Goal: Navigation & Orientation: Find specific page/section

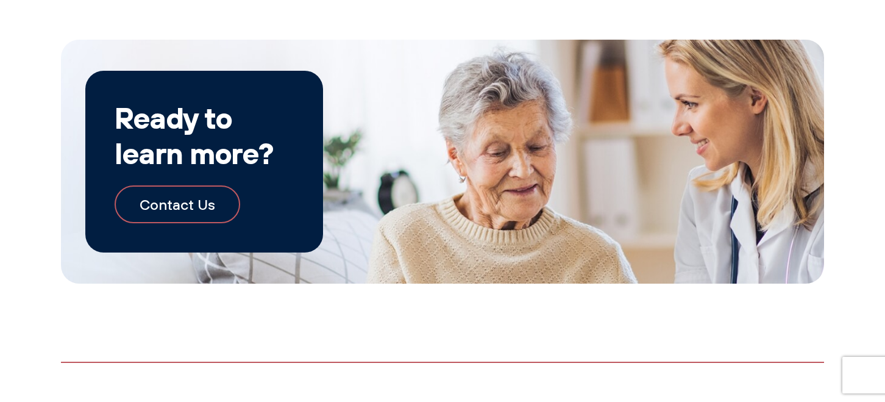
scroll to position [2268, 0]
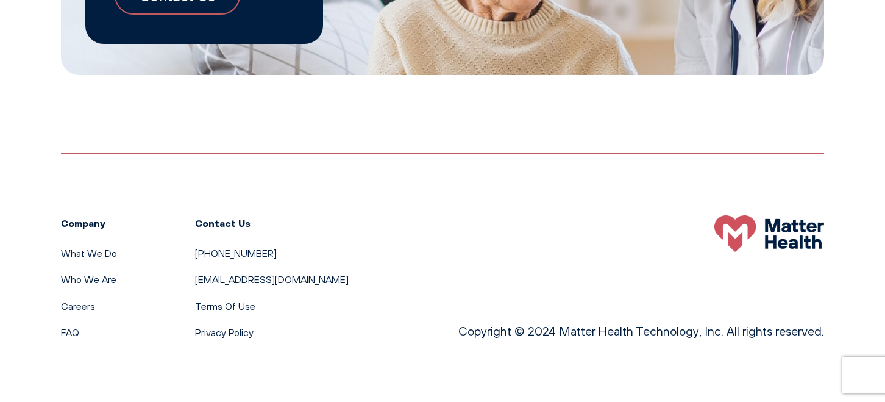
click at [93, 271] on ul "What We Do Who We Are Careers FAQ" at bounding box center [89, 293] width 56 height 95
click at [93, 276] on link "Who We Are" at bounding box center [88, 279] width 55 height 12
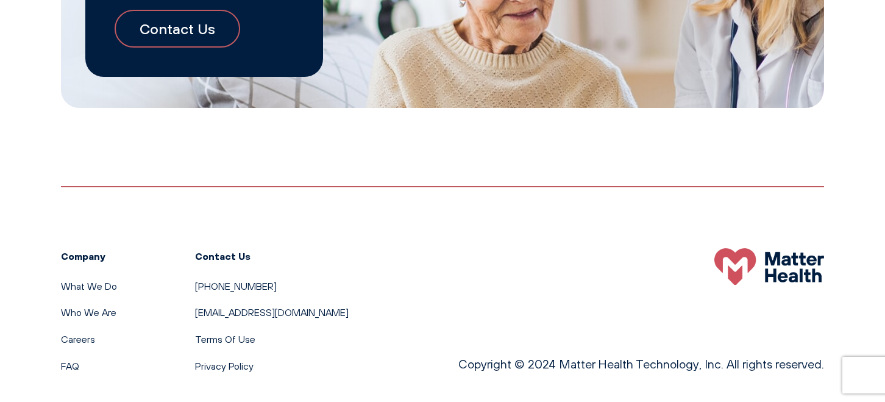
scroll to position [1388, 0]
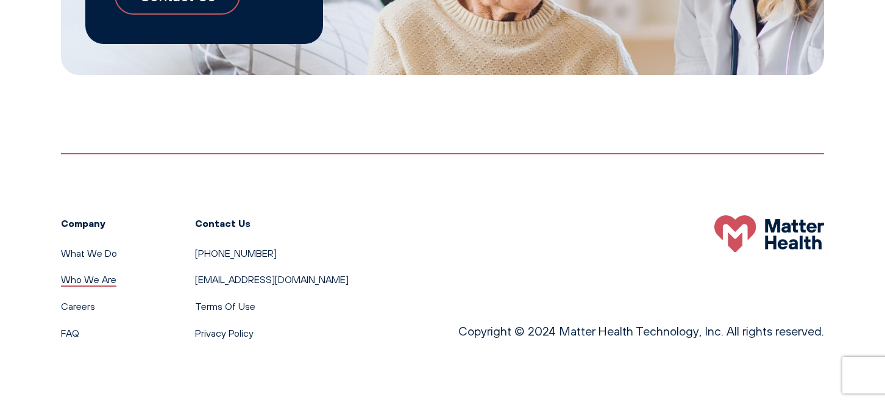
click at [84, 282] on link "Who We Are" at bounding box center [88, 279] width 55 height 12
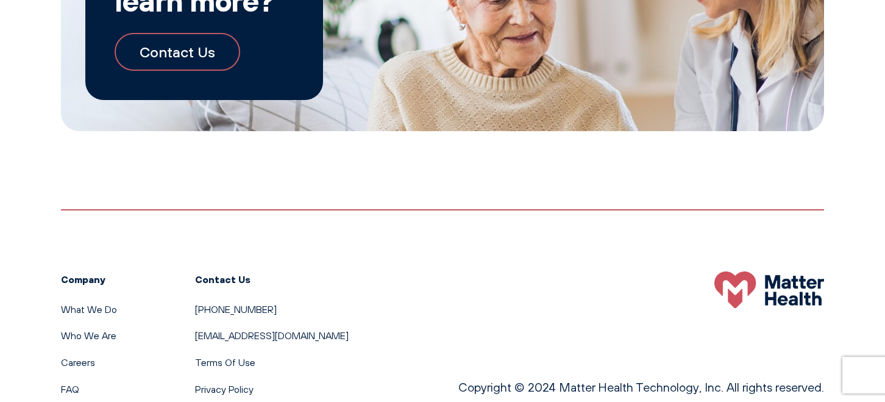
scroll to position [1388, 0]
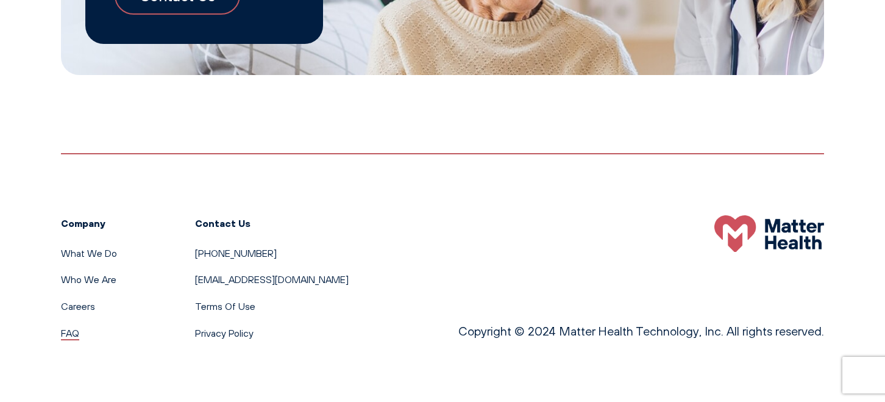
click at [74, 329] on link "FAQ" at bounding box center [70, 333] width 18 height 12
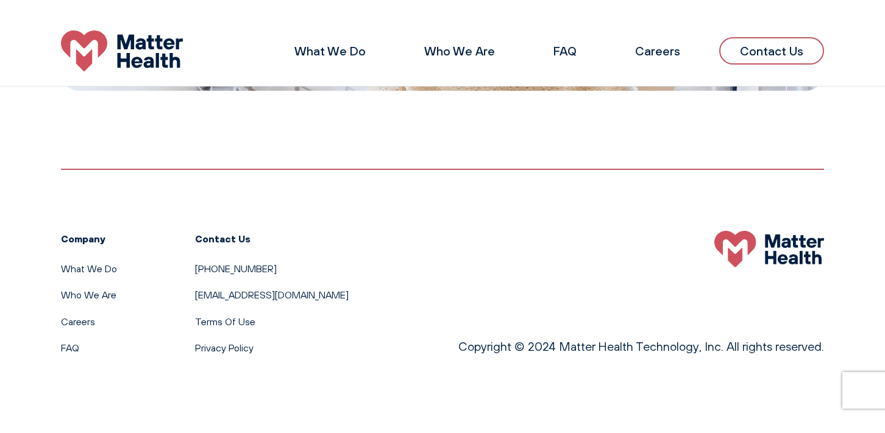
scroll to position [2236, 0]
